Goal: Task Accomplishment & Management: Use online tool/utility

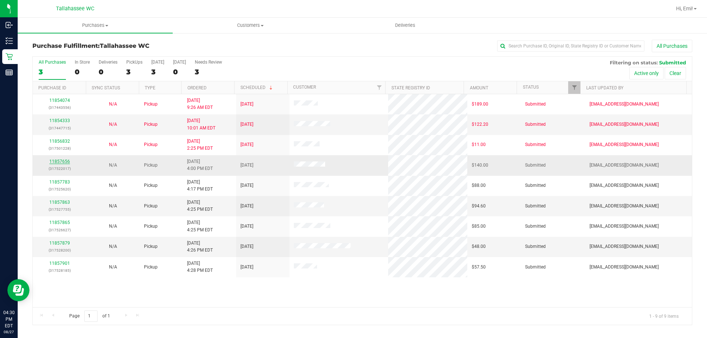
click at [54, 164] on link "11857656" at bounding box center [59, 161] width 21 height 5
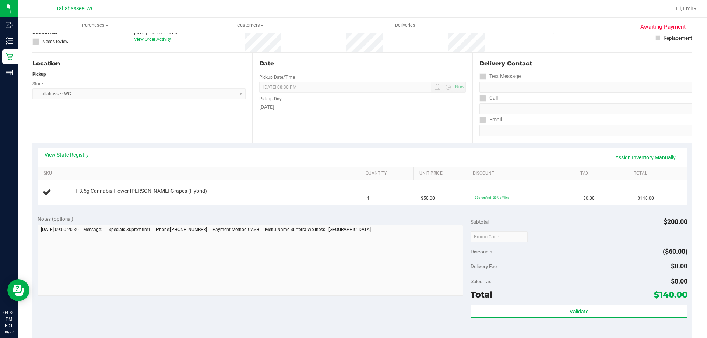
scroll to position [110, 0]
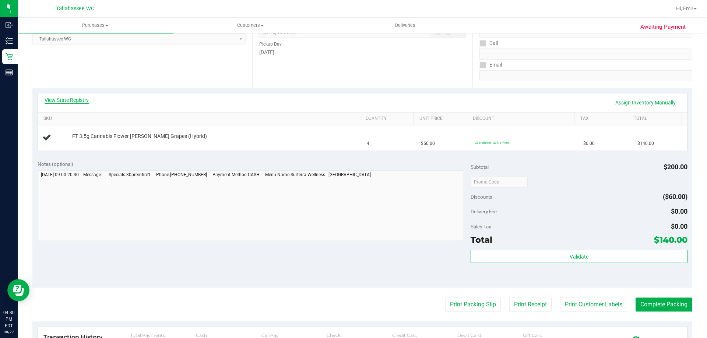
click at [70, 102] on link "View State Registry" at bounding box center [67, 99] width 44 height 7
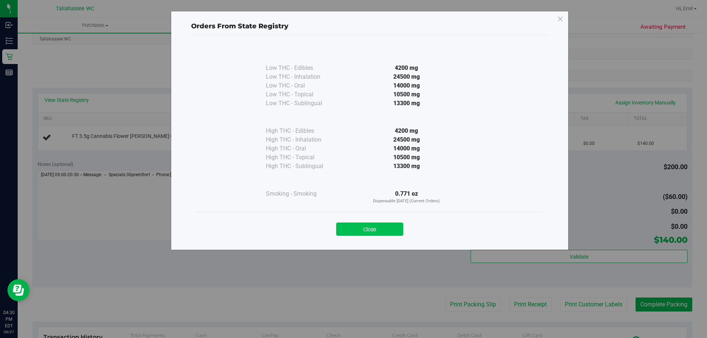
click at [363, 231] on button "Close" at bounding box center [369, 229] width 67 height 13
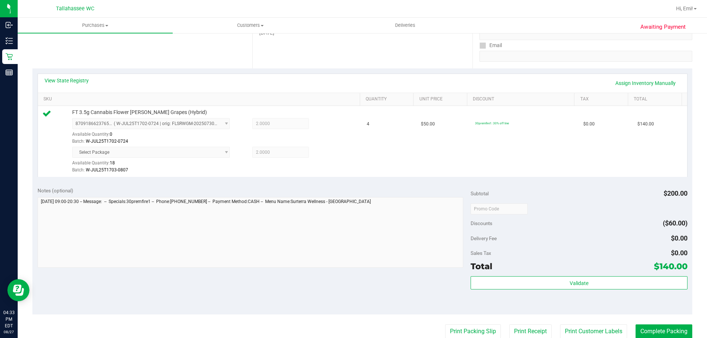
scroll to position [147, 0]
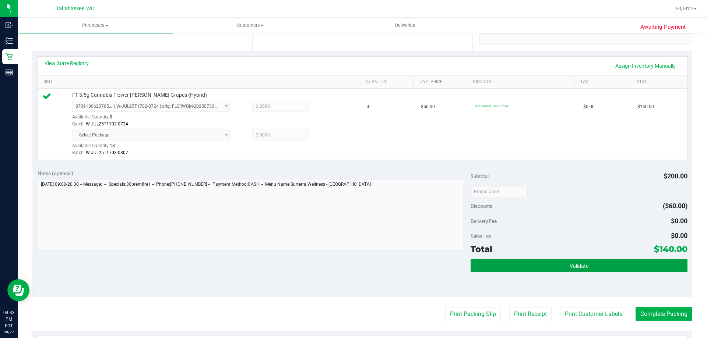
click at [502, 264] on button "Validate" at bounding box center [579, 265] width 217 height 13
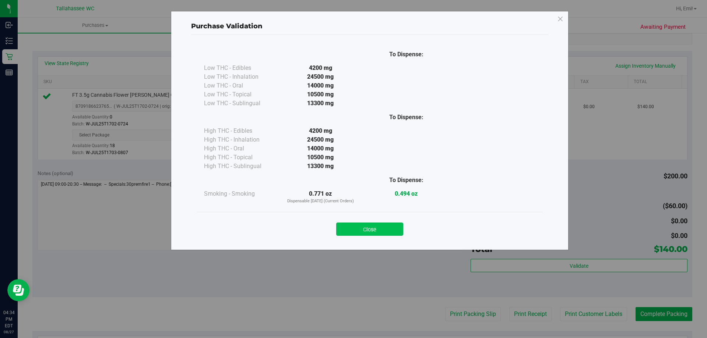
click at [366, 230] on button "Close" at bounding box center [369, 229] width 67 height 13
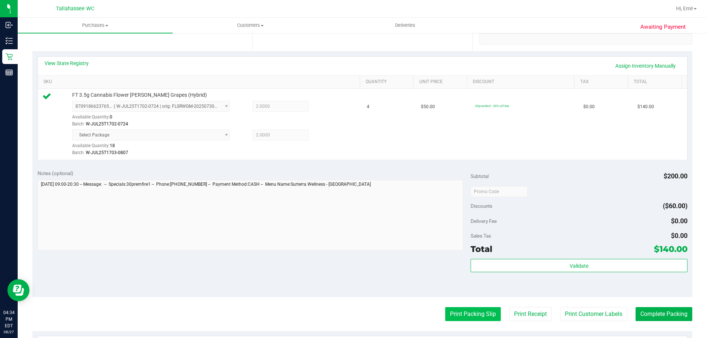
click at [450, 315] on button "Print Packing Slip" at bounding box center [473, 314] width 56 height 14
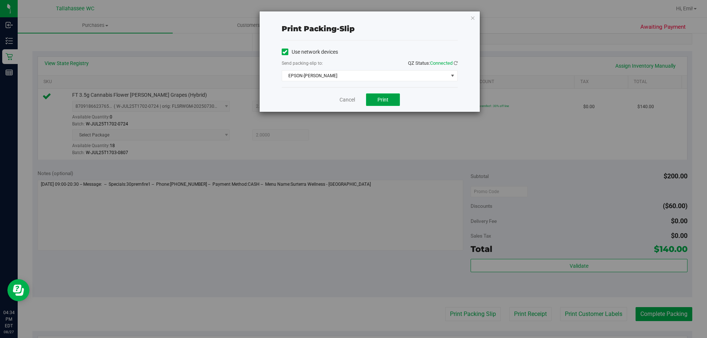
click at [378, 98] on span "Print" at bounding box center [382, 100] width 11 height 6
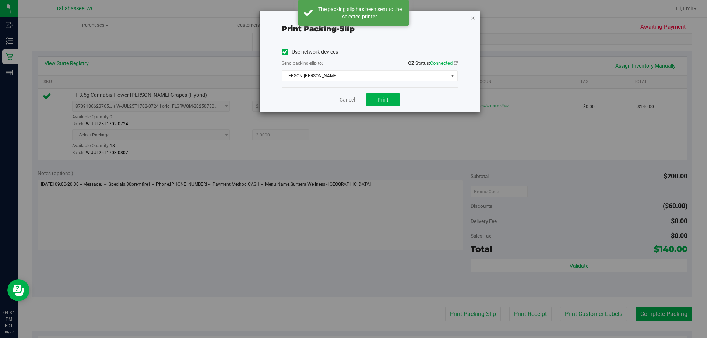
click at [472, 16] on icon "button" at bounding box center [472, 17] width 5 height 9
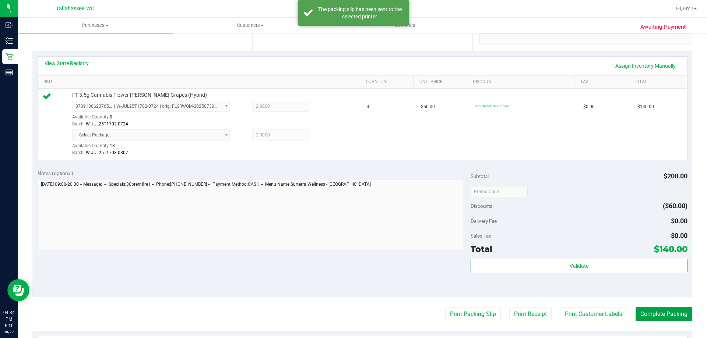
click at [670, 313] on button "Complete Packing" at bounding box center [664, 314] width 57 height 14
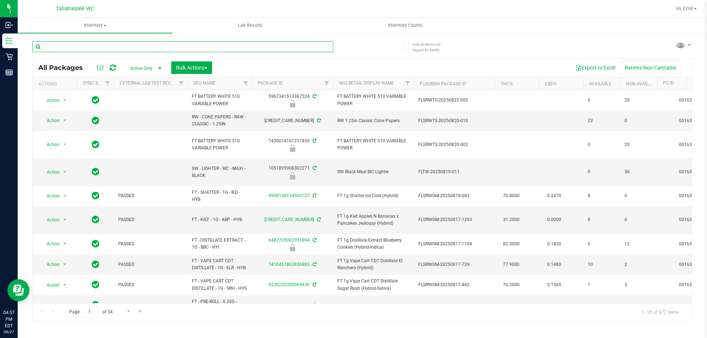
click at [200, 46] on input "text" at bounding box center [182, 46] width 301 height 11
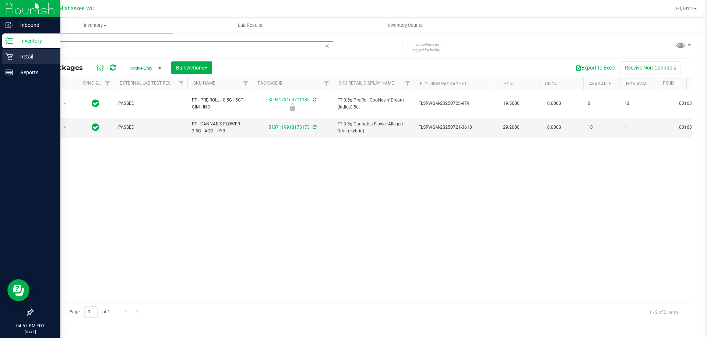
drag, startPoint x: 198, startPoint y: 45, endPoint x: 1, endPoint y: 64, distance: 198.3
click at [0, 64] on div "Inbound Inventory Retail Reports 04:57 PM EDT 08/27/2025 08/27 Tallahassee WC H…" at bounding box center [353, 169] width 707 height 338
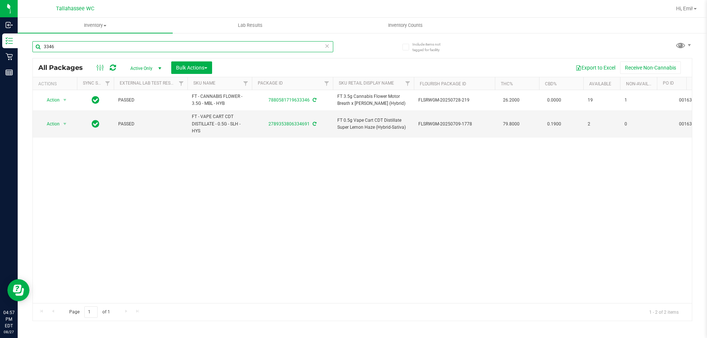
drag, startPoint x: 331, startPoint y: 43, endPoint x: 327, endPoint y: 46, distance: 4.7
click at [329, 45] on div "3346" at bounding box center [182, 46] width 301 height 11
type input "3346"
click at [327, 46] on icon at bounding box center [326, 45] width 5 height 9
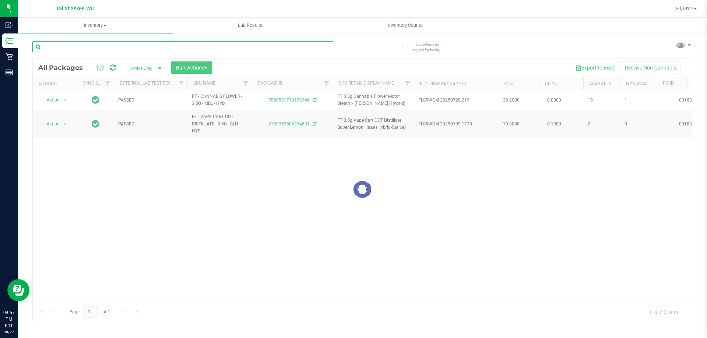
click at [310, 47] on input "text" at bounding box center [182, 46] width 301 height 11
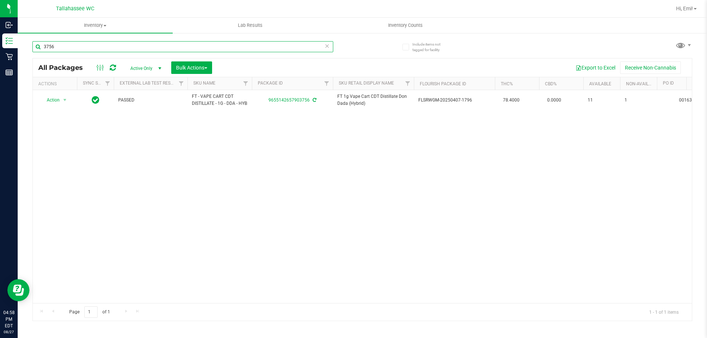
drag, startPoint x: 184, startPoint y: 43, endPoint x: 118, endPoint y: 84, distance: 78.4
click at [6, 43] on div "Inbound Inventory Retail Reports 04:58 PM EDT 08/27/2025 08/27 Tallahassee WC H…" at bounding box center [353, 169] width 707 height 338
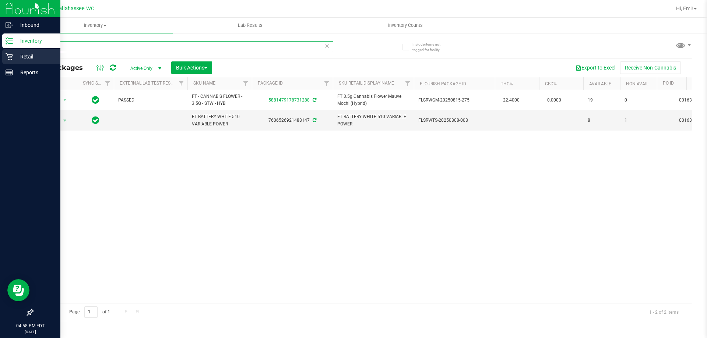
drag, startPoint x: 166, startPoint y: 48, endPoint x: 15, endPoint y: 55, distance: 151.1
click at [0, 31] on div "Inbound Inventory Retail Reports 04:58 PM EDT 08/27/2025 08/27 Tallahassee WC H…" at bounding box center [353, 169] width 707 height 338
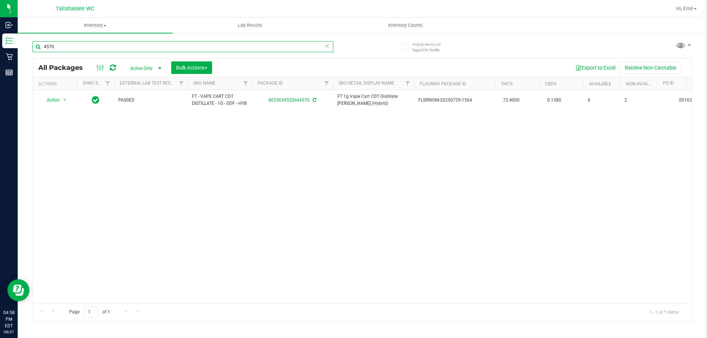
type input "4570"
click at [329, 45] on icon at bounding box center [326, 45] width 5 height 9
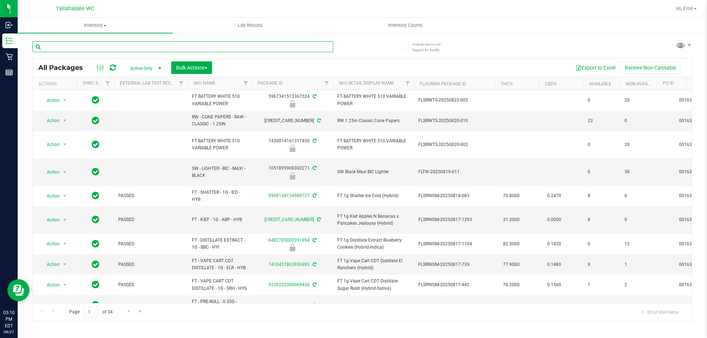
click at [179, 42] on input "text" at bounding box center [182, 46] width 301 height 11
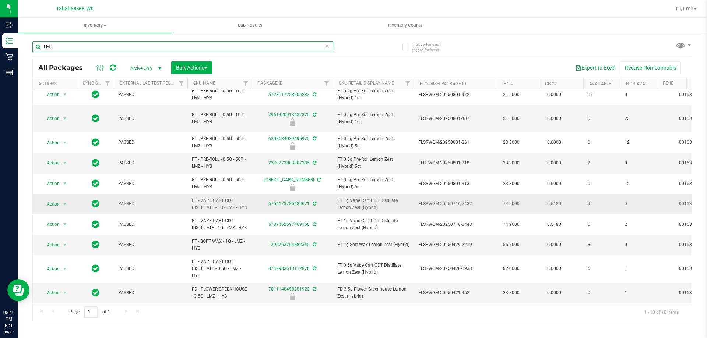
scroll to position [18, 0]
type input "LMZ"
click at [327, 46] on icon at bounding box center [326, 45] width 5 height 9
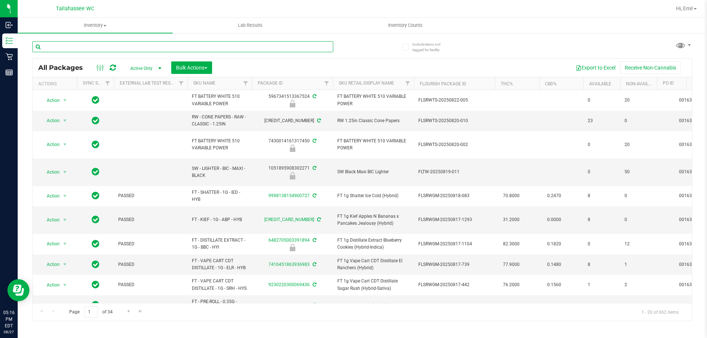
click at [171, 48] on input "text" at bounding box center [182, 46] width 301 height 11
type input "4"
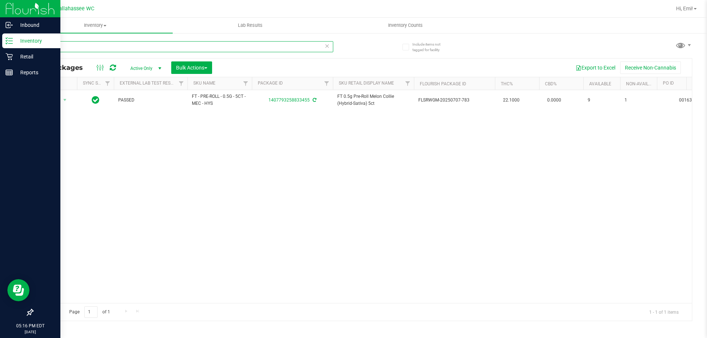
drag, startPoint x: 173, startPoint y: 46, endPoint x: 0, endPoint y: 43, distance: 172.7
click at [0, 41] on div "Inbound Inventory Retail Reports 05:16 PM EDT 08/27/2025 08/27 Tallahassee WC H…" at bounding box center [353, 169] width 707 height 338
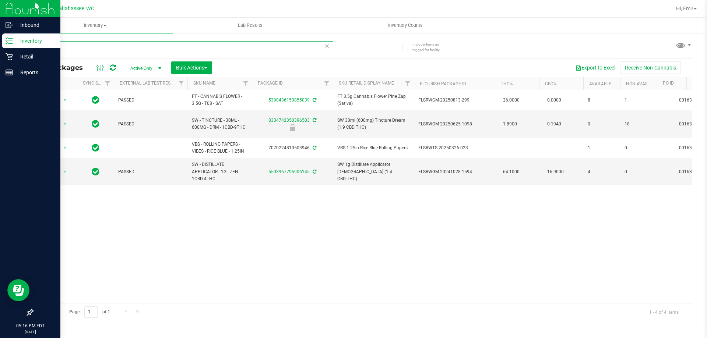
drag, startPoint x: 253, startPoint y: 46, endPoint x: 0, endPoint y: 49, distance: 253.0
click at [0, 49] on div "Inbound Inventory Retail Reports 05:16 PM EDT 08/27/2025 08/27 Tallahassee WC H…" at bounding box center [353, 169] width 707 height 338
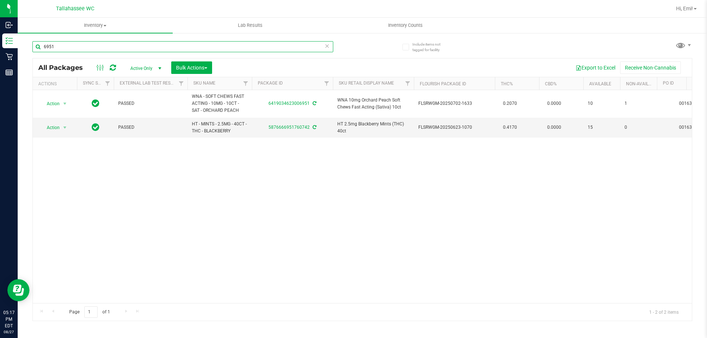
type input "6951"
click at [325, 47] on icon at bounding box center [326, 45] width 5 height 9
click at [301, 47] on input "text" at bounding box center [182, 46] width 301 height 11
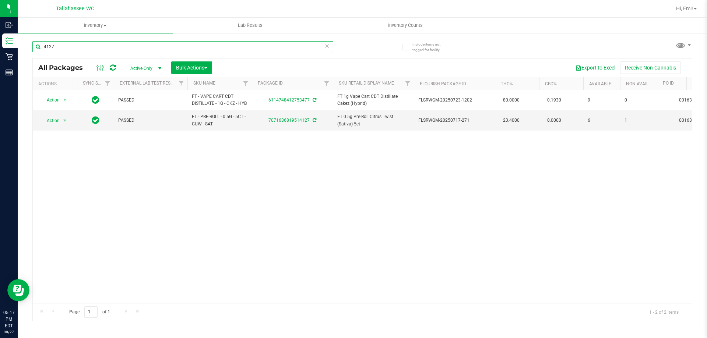
type input "4127"
click at [328, 46] on icon at bounding box center [326, 45] width 5 height 9
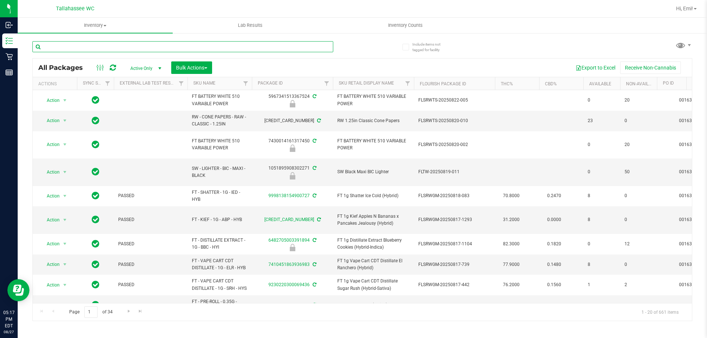
click at [312, 44] on input "text" at bounding box center [182, 46] width 301 height 11
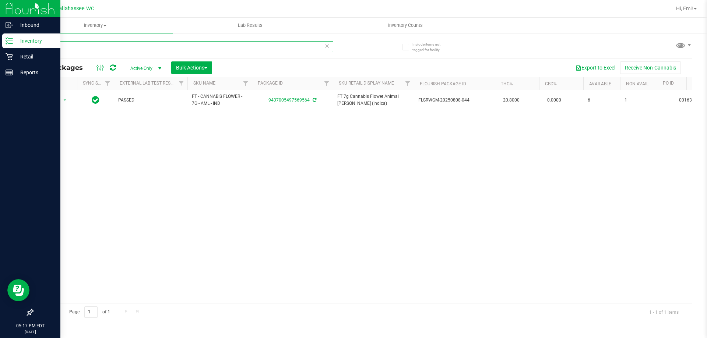
drag, startPoint x: 198, startPoint y: 45, endPoint x: 7, endPoint y: 48, distance: 190.8
click at [0, 45] on div "Inbound Inventory Retail Reports 05:17 PM EDT 08/27/2025 08/27 Tallahassee WC H…" at bounding box center [353, 169] width 707 height 338
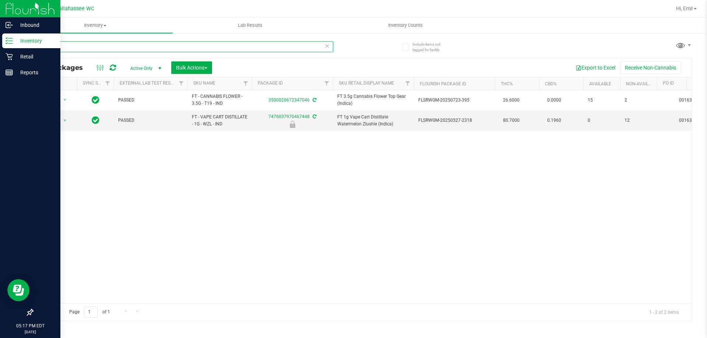
drag, startPoint x: 179, startPoint y: 43, endPoint x: 0, endPoint y: 44, distance: 179.3
click at [0, 43] on div "Inbound Inventory Retail Reports 05:17 PM EDT 08/27/2025 08/27 Tallahassee WC H…" at bounding box center [353, 169] width 707 height 338
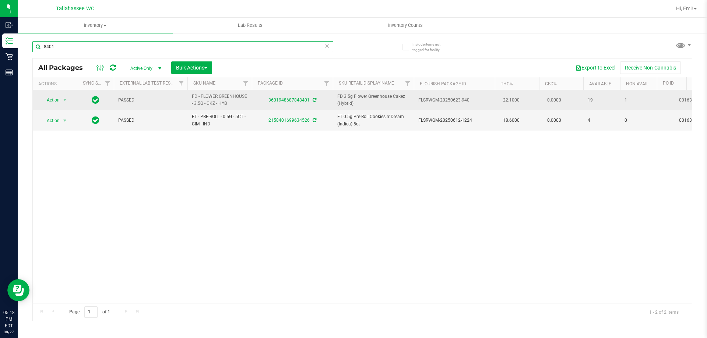
drag, startPoint x: 134, startPoint y: 43, endPoint x: 243, endPoint y: 105, distance: 125.1
click at [0, 27] on div "Inbound Inventory Retail Reports 05:18 PM EDT 08/27/2025 08/27 Tallahassee WC H…" at bounding box center [353, 169] width 707 height 338
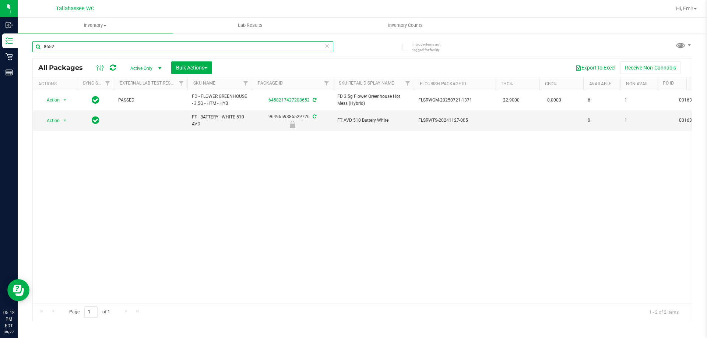
drag, startPoint x: 284, startPoint y: 42, endPoint x: 360, endPoint y: 173, distance: 151.8
click at [0, 57] on div "Inbound Inventory Retail Reports 05:18 PM EDT 08/27/2025 08/27 Tallahassee WC H…" at bounding box center [353, 169] width 707 height 338
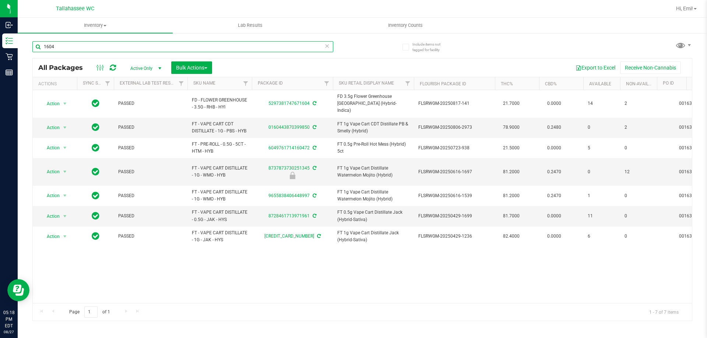
drag, startPoint x: 141, startPoint y: 47, endPoint x: 147, endPoint y: 67, distance: 20.5
click at [0, 45] on div "Inbound Inventory Retail Reports 05:18 PM EDT 08/27/2025 08/27 Tallahassee WC H…" at bounding box center [353, 169] width 707 height 338
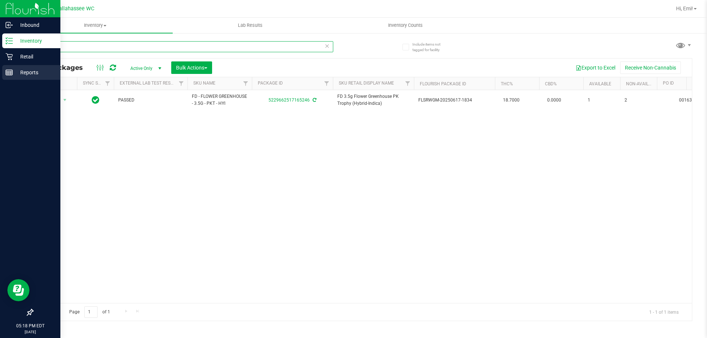
drag, startPoint x: 139, startPoint y: 50, endPoint x: 29, endPoint y: 74, distance: 112.5
click at [0, 50] on div "Inbound Inventory Retail Reports 05:18 PM EDT 08/27/2025 08/27 Tallahassee WC H…" at bounding box center [353, 169] width 707 height 338
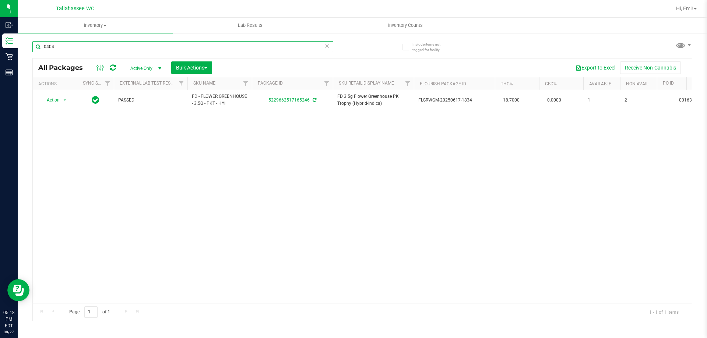
type input "0404"
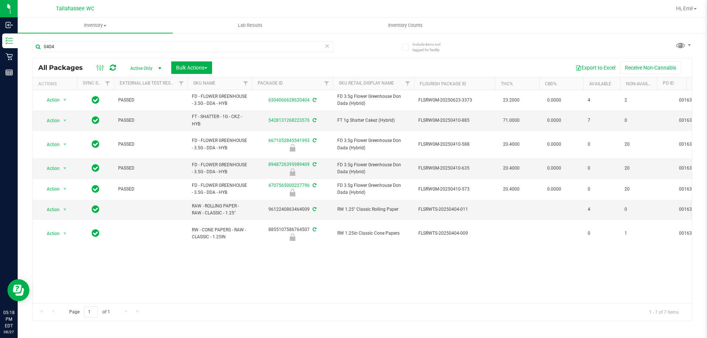
click at [328, 46] on icon at bounding box center [326, 45] width 5 height 9
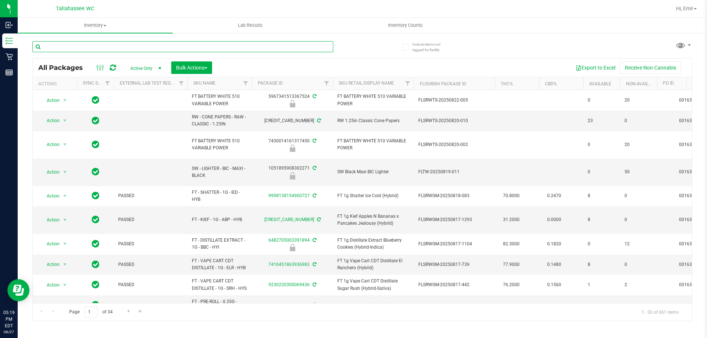
click at [233, 47] on input "text" at bounding box center [182, 46] width 301 height 11
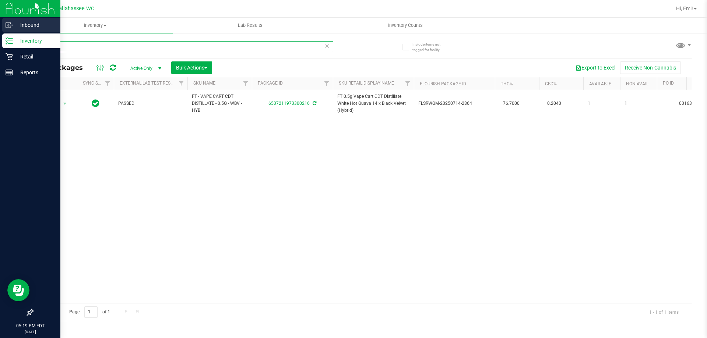
drag, startPoint x: 203, startPoint y: 50, endPoint x: 34, endPoint y: 32, distance: 170.6
click at [0, 20] on div "Inbound Inventory Retail Reports 05:19 PM EDT 08/27/2025 08/27 Tallahassee WC H…" at bounding box center [353, 169] width 707 height 338
drag, startPoint x: 112, startPoint y: 44, endPoint x: 0, endPoint y: 43, distance: 111.9
click at [0, 44] on div "Inbound Inventory Retail Reports 05:19 PM EDT 08/27/2025 08/27 Tallahassee WC H…" at bounding box center [353, 169] width 707 height 338
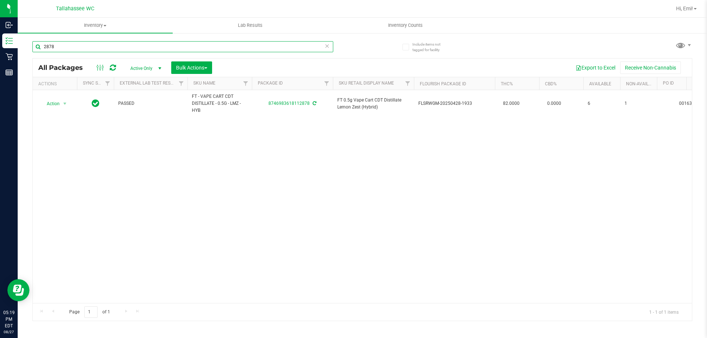
drag, startPoint x: 73, startPoint y: 46, endPoint x: 47, endPoint y: 58, distance: 27.5
click at [33, 53] on div "2878" at bounding box center [182, 49] width 301 height 17
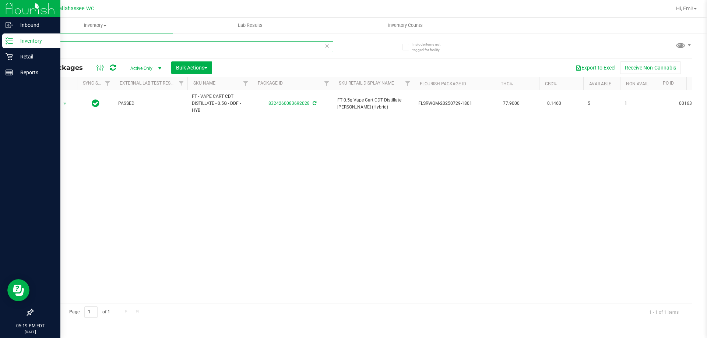
drag, startPoint x: 102, startPoint y: 48, endPoint x: 0, endPoint y: 42, distance: 101.8
click at [0, 42] on div "Inbound Inventory Retail Reports 05:19 PM EDT 08/27/2025 08/27 Tallahassee WC H…" at bounding box center [353, 169] width 707 height 338
drag, startPoint x: 203, startPoint y: 50, endPoint x: 0, endPoint y: 64, distance: 203.7
click at [0, 63] on div "Inbound Inventory Retail Reports 05:19 PM EDT 08/27/2025 08/27 Tallahassee WC H…" at bounding box center [353, 169] width 707 height 338
drag, startPoint x: 238, startPoint y: 48, endPoint x: 3, endPoint y: 57, distance: 235.8
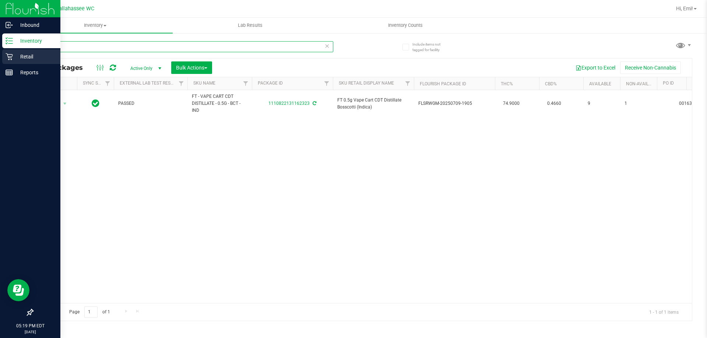
click at [3, 53] on div "Inbound Inventory Retail Reports 05:19 PM EDT 08/27/2025 08/27 Tallahassee WC H…" at bounding box center [353, 169] width 707 height 338
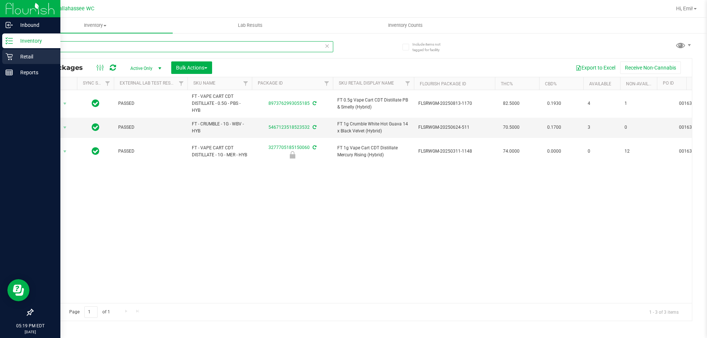
drag, startPoint x: 137, startPoint y: 52, endPoint x: 0, endPoint y: 54, distance: 137.4
click at [0, 54] on div "Inbound Inventory Retail Reports 05:19 PM EDT 08/27/2025 08/27 Tallahassee WC H…" at bounding box center [353, 169] width 707 height 338
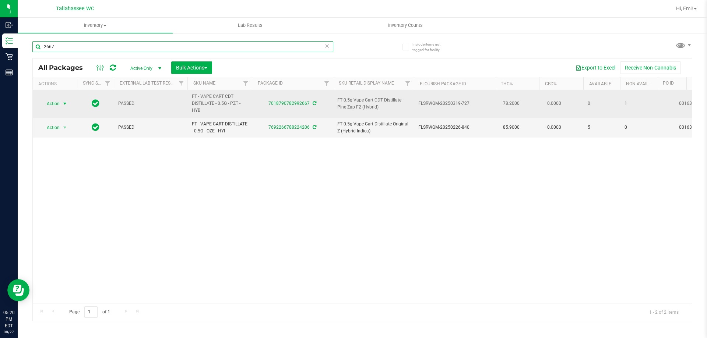
type input "2667"
click at [66, 104] on span "select" at bounding box center [65, 104] width 6 height 6
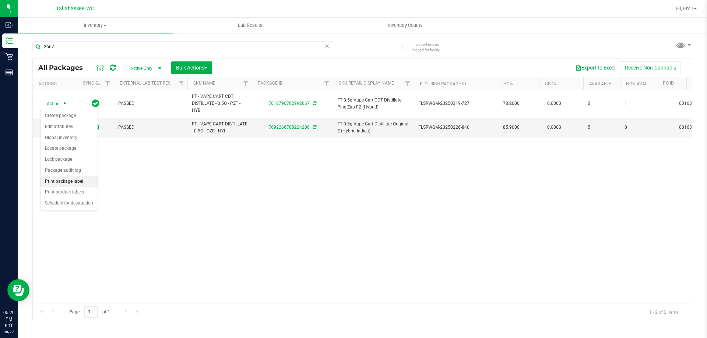
click at [85, 182] on li "Print package label" at bounding box center [69, 181] width 57 height 11
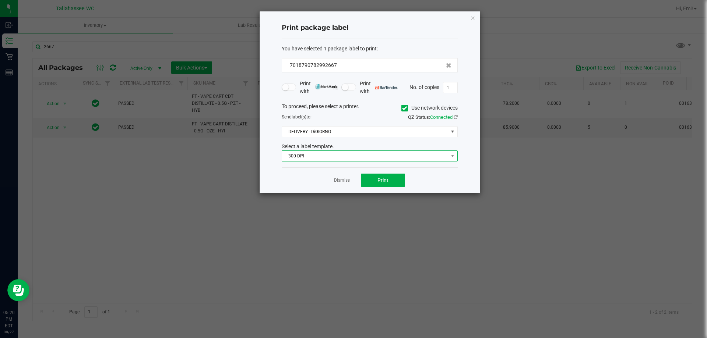
click at [318, 157] on span "300 DPI" at bounding box center [365, 156] width 166 height 10
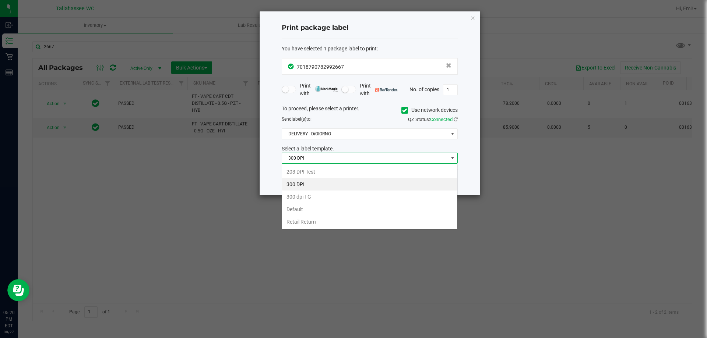
scroll to position [11, 176]
click at [318, 167] on li "203 DPI Test" at bounding box center [369, 172] width 175 height 13
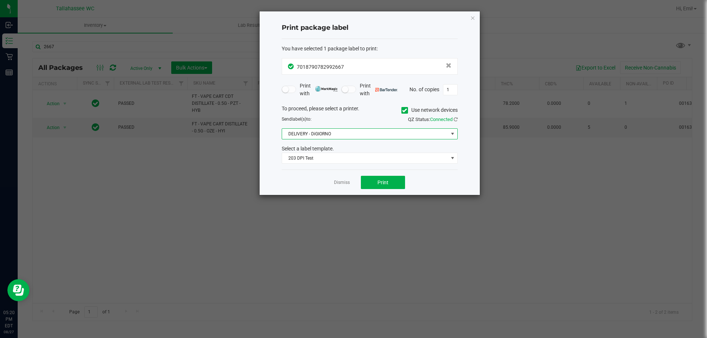
click at [315, 140] on span "DELIVERY - DiGIORNO" at bounding box center [370, 134] width 176 height 11
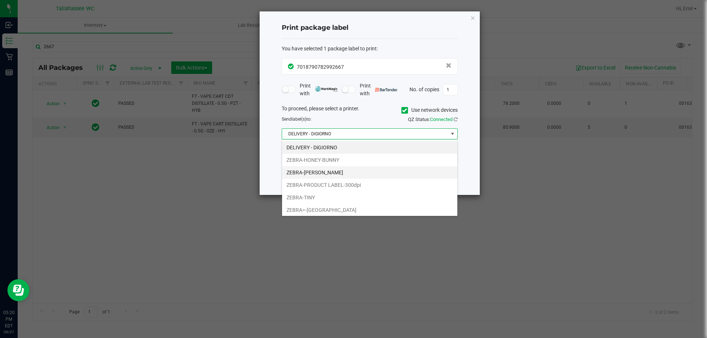
click at [316, 167] on li "ZEBRA-LEE-BRICE" at bounding box center [369, 172] width 175 height 13
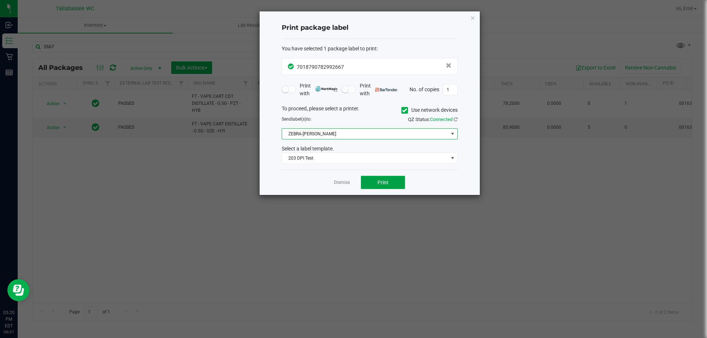
click at [381, 182] on span "Print" at bounding box center [382, 183] width 11 height 6
click at [474, 18] on icon "button" at bounding box center [472, 17] width 5 height 9
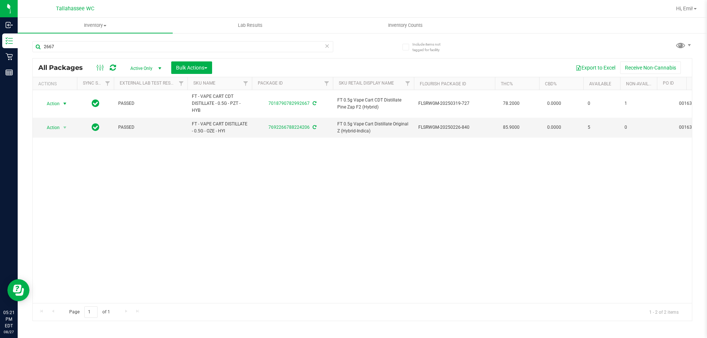
click at [327, 49] on icon at bounding box center [326, 45] width 5 height 9
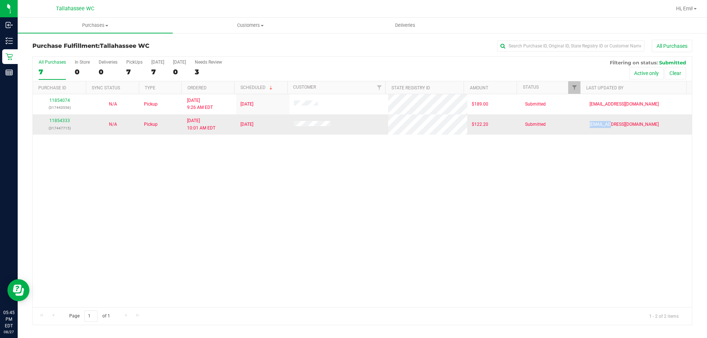
drag, startPoint x: 587, startPoint y: 126, endPoint x: 606, endPoint y: 128, distance: 19.2
click at [606, 128] on span "[EMAIL_ADDRESS][DOMAIN_NAME]" at bounding box center [624, 124] width 69 height 7
click at [588, 162] on div "11854074 (317443556) N/A Pickup 8/27/2025 9:26 AM EDT 8/27/2025 $189.00 Submitt…" at bounding box center [362, 200] width 659 height 213
click at [103, 23] on span "Purchases" at bounding box center [95, 25] width 155 height 7
click at [96, 51] on li "Fulfillment" at bounding box center [95, 53] width 155 height 9
